Goal: Information Seeking & Learning: Learn about a topic

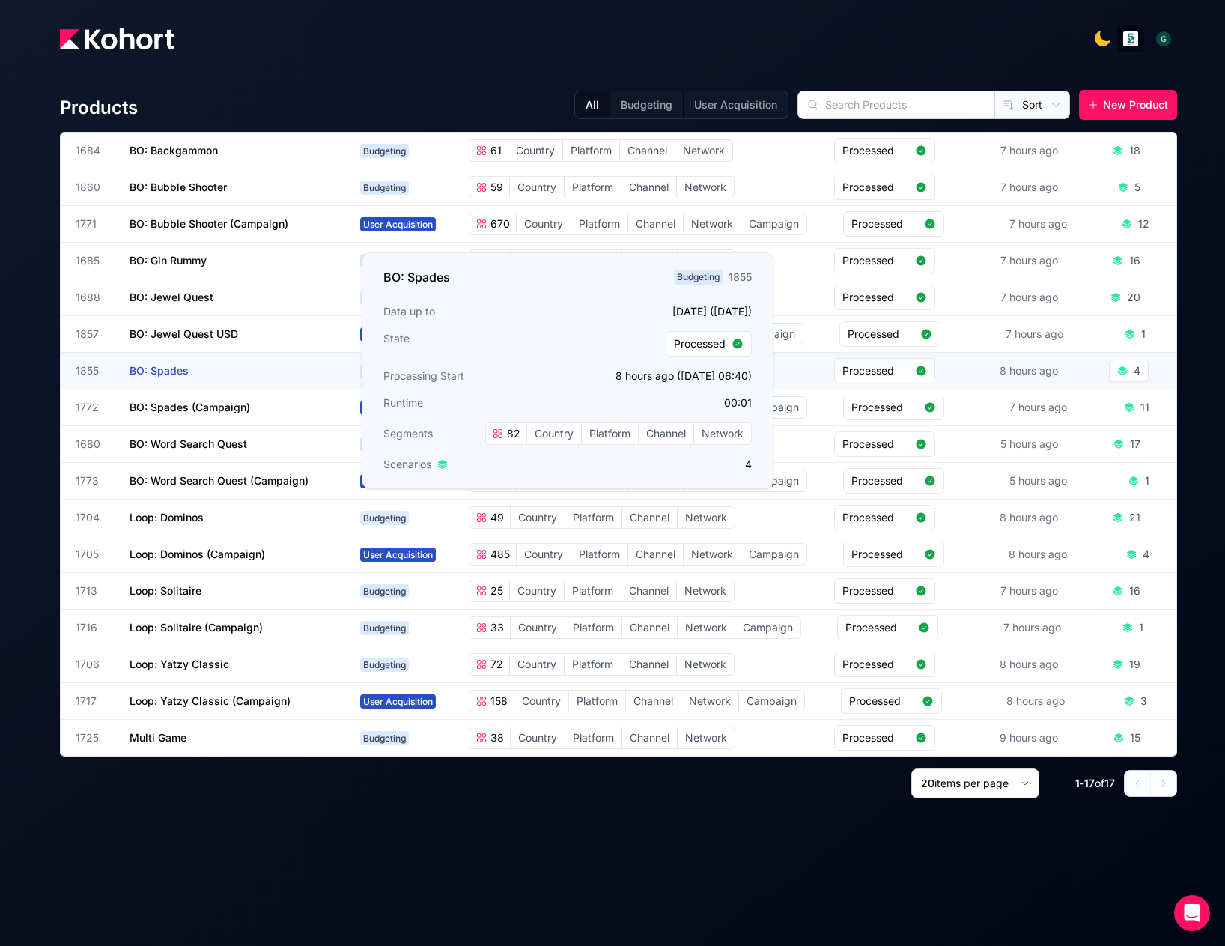
click at [174, 365] on span "BO: Spades" at bounding box center [159, 370] width 59 height 13
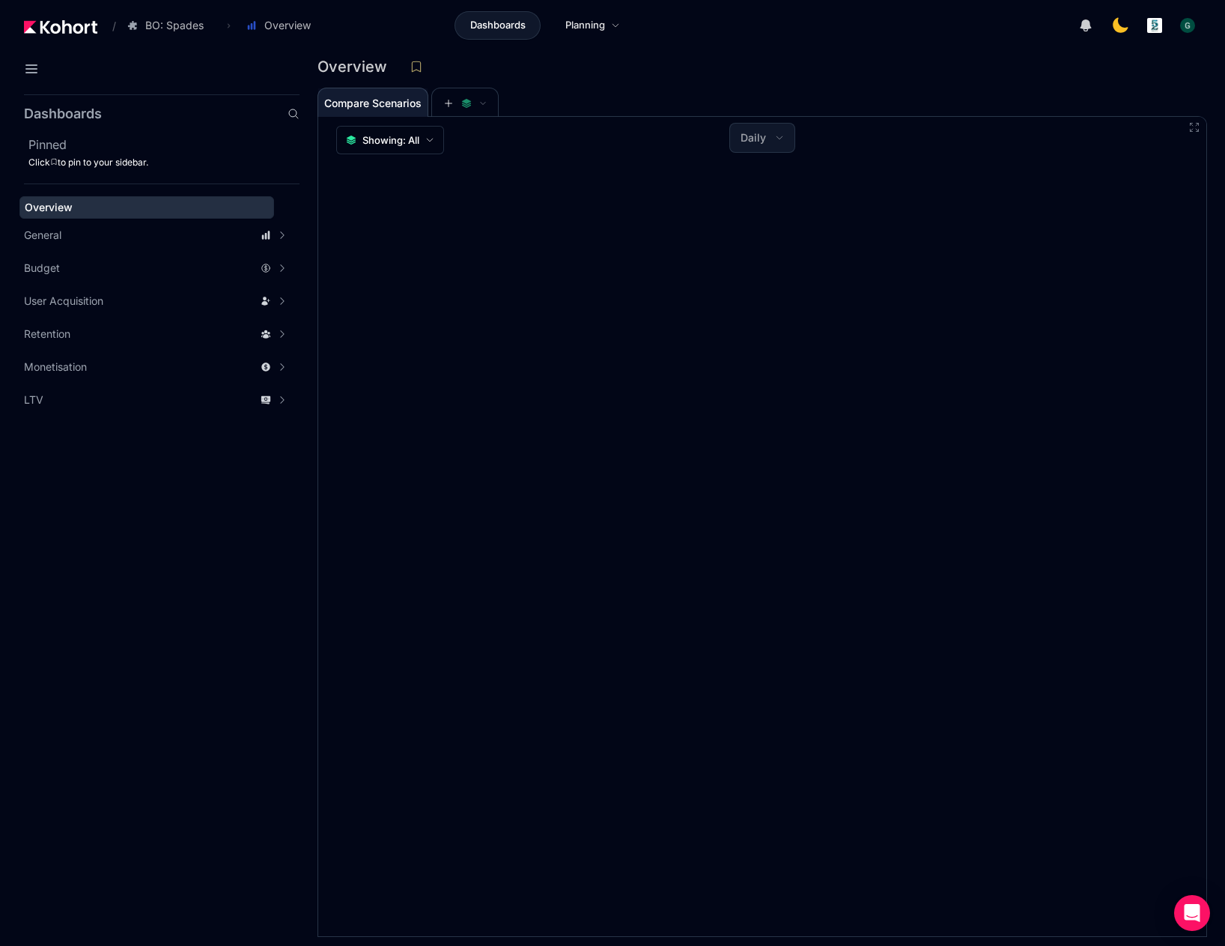
click at [412, 106] on span "Compare Scenarios" at bounding box center [372, 103] width 97 height 10
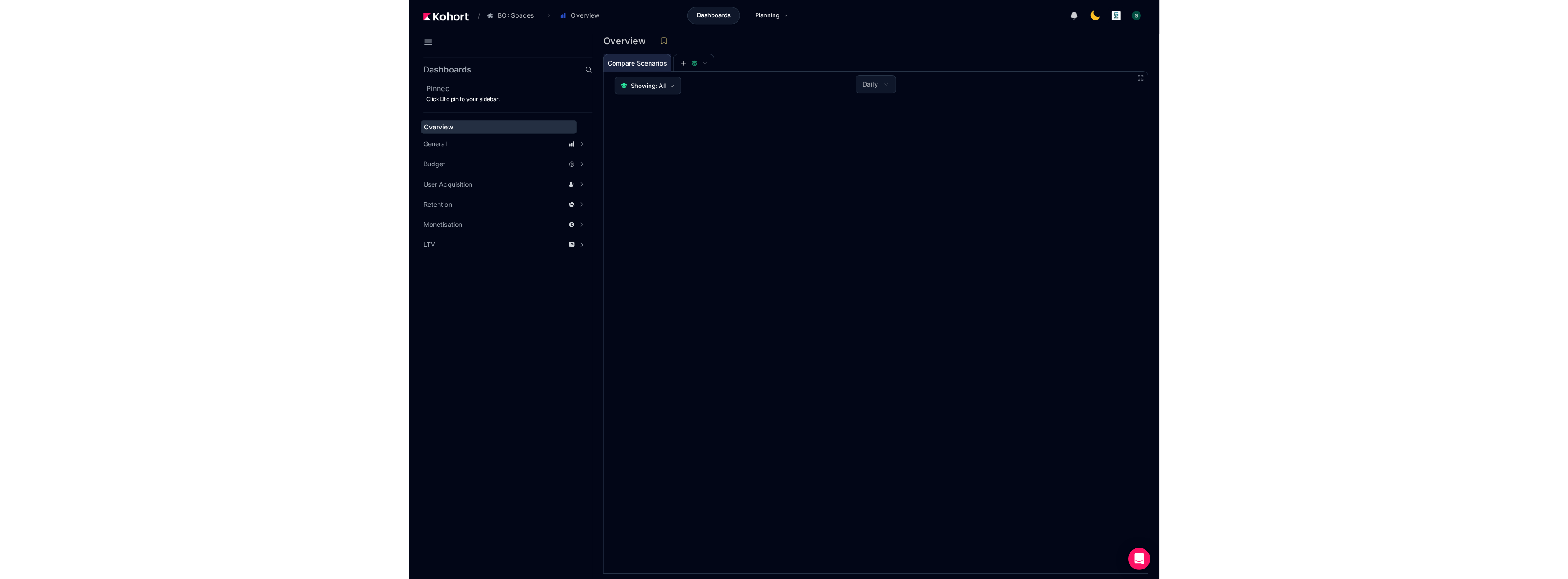
scroll to position [1, 0]
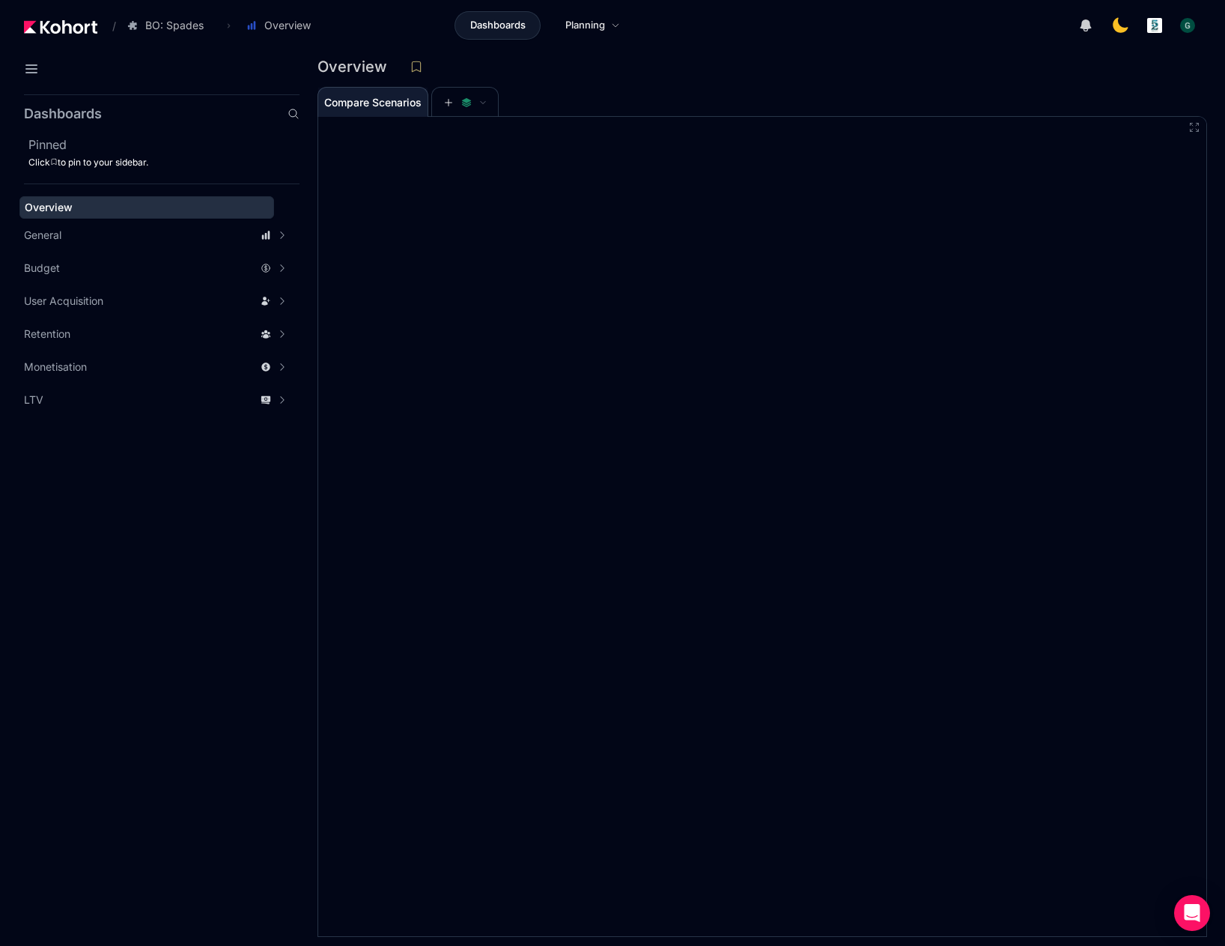
click at [415, 106] on span "Compare Scenarios" at bounding box center [372, 102] width 97 height 10
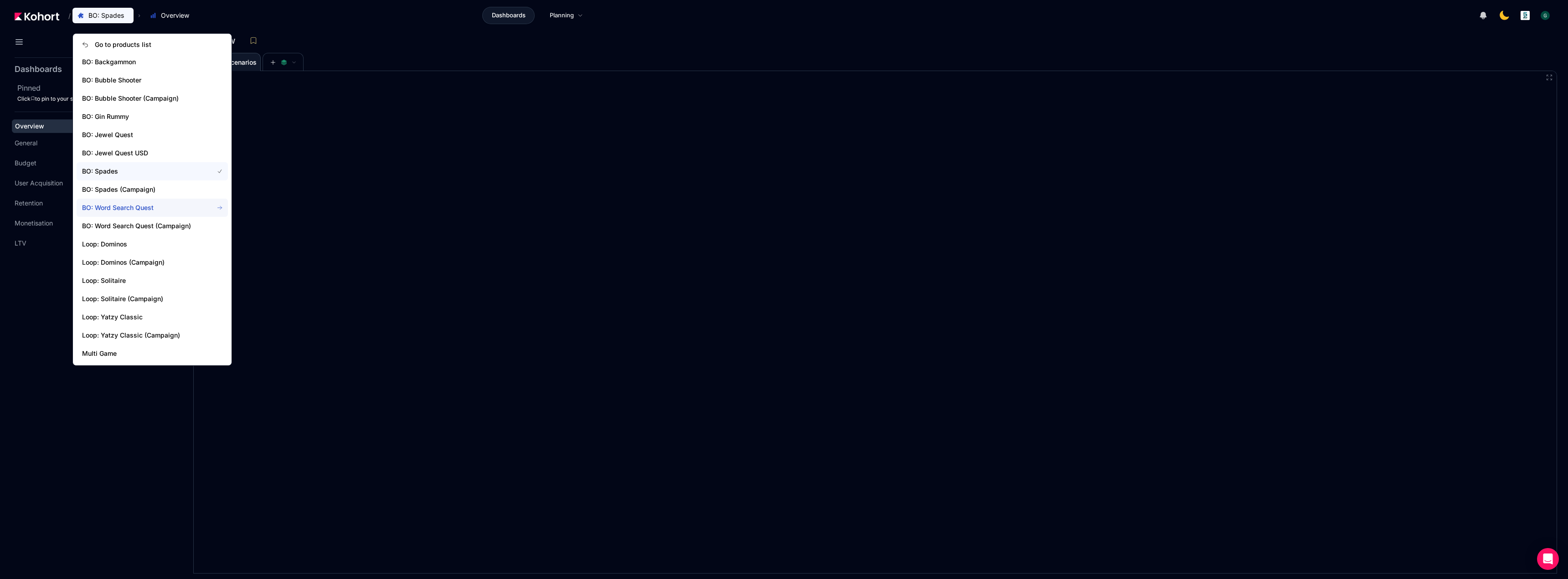
click at [120, 210] on span "BO: Word Search Quest" at bounding box center [142, 207] width 121 height 9
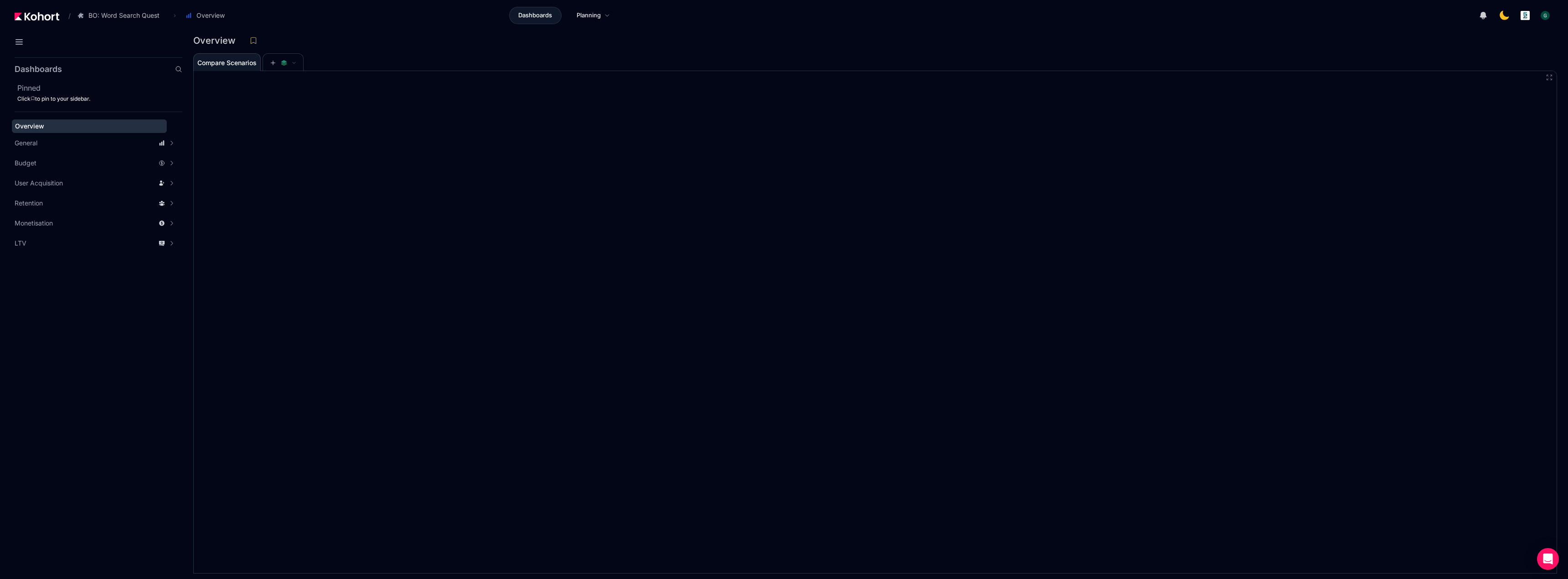
click at [745, 43] on div "Overview" at bounding box center [872, 40] width 1357 height 13
